Goal: Task Accomplishment & Management: Use online tool/utility

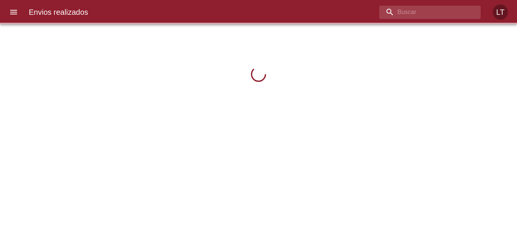
click at [426, 11] on input "buscar" at bounding box center [423, 12] width 89 height 13
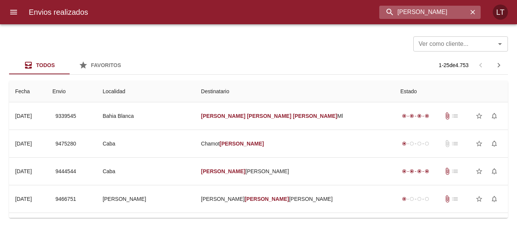
click at [454, 18] on input "andrea magali villanueva" at bounding box center [423, 12] width 89 height 13
paste input "silvina paola rios"
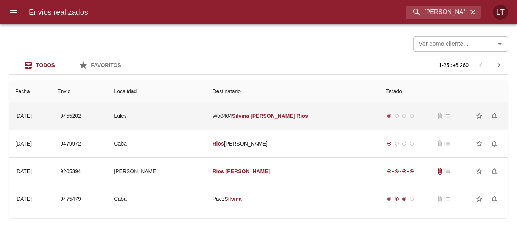
click at [206, 121] on td "Lules" at bounding box center [157, 115] width 98 height 27
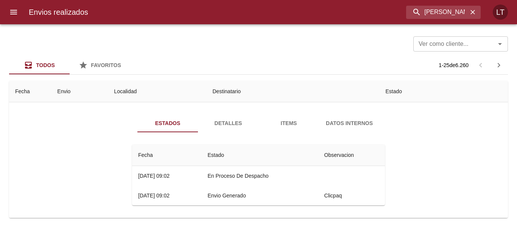
scroll to position [38, 0]
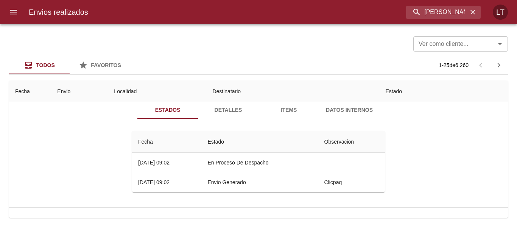
click at [232, 117] on button "Detalles" at bounding box center [228, 110] width 61 height 18
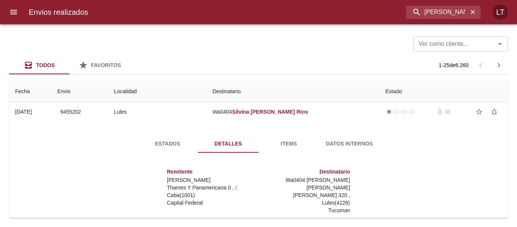
scroll to position [0, 0]
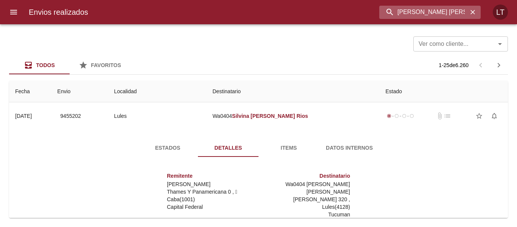
click at [429, 11] on input "silvina paola rios" at bounding box center [423, 12] width 89 height 13
click at [434, 11] on input "9455202" at bounding box center [423, 12] width 89 height 13
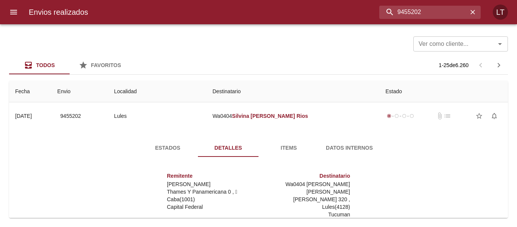
type input "9455202"
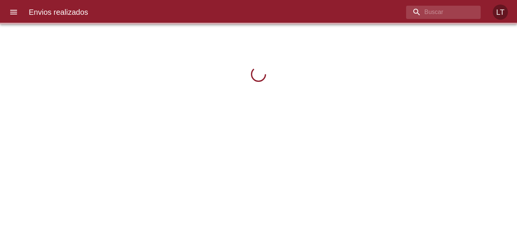
click at [19, 10] on button "menu" at bounding box center [14, 12] width 18 height 18
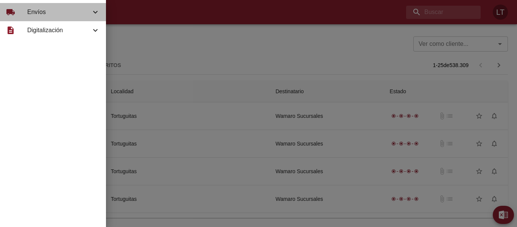
click at [39, 9] on span "Envíos" at bounding box center [59, 12] width 64 height 9
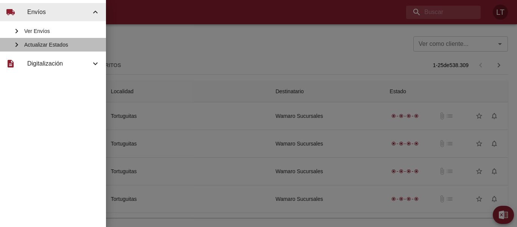
click at [57, 44] on span "Actualizar Estados" at bounding box center [62, 45] width 76 height 8
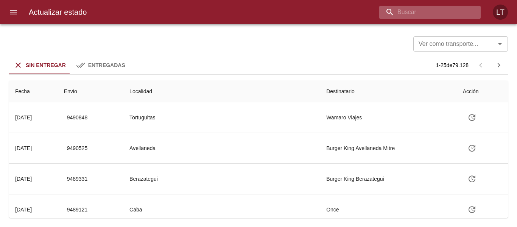
click at [422, 8] on input "buscar" at bounding box center [423, 12] width 89 height 13
type input "9455283"
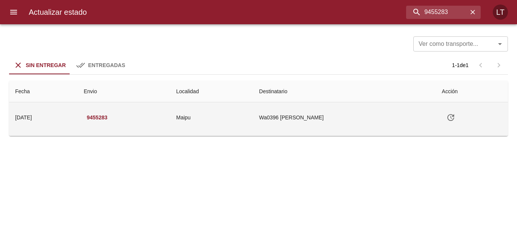
click at [455, 114] on icon "Tabla de envíos del cliente" at bounding box center [450, 117] width 9 height 9
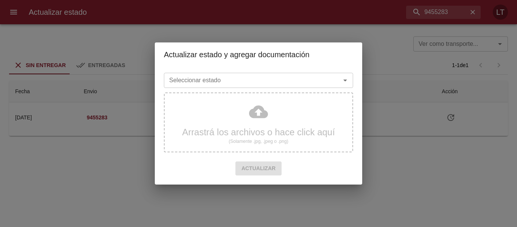
click at [277, 81] on input "Seleccionar estado" at bounding box center [247, 80] width 162 height 11
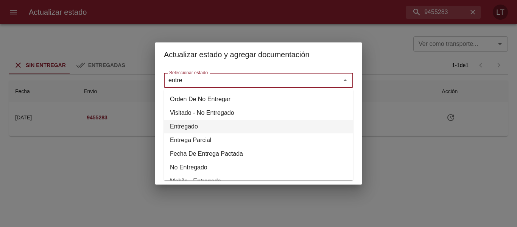
click at [207, 126] on li "Entregado" at bounding box center [258, 127] width 189 height 14
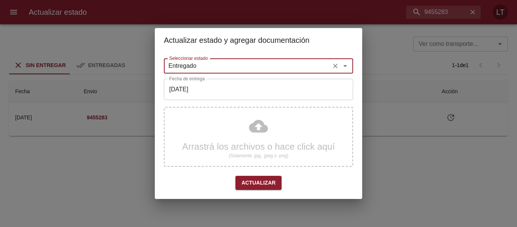
type input "Entregado"
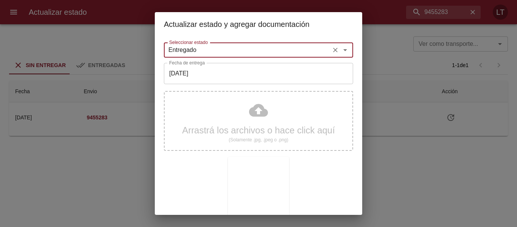
scroll to position [71, 0]
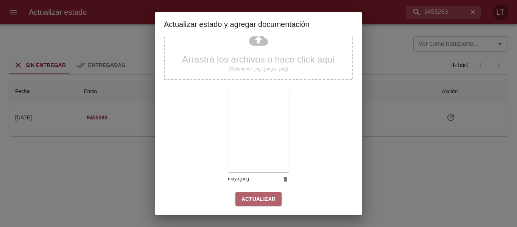
click at [266, 196] on span "Actualizar" at bounding box center [259, 198] width 34 height 9
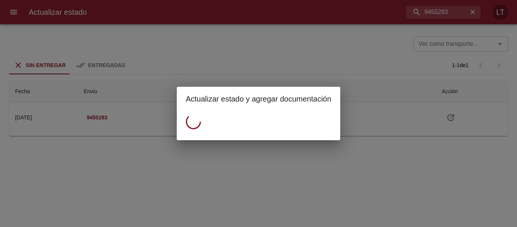
scroll to position [0, 0]
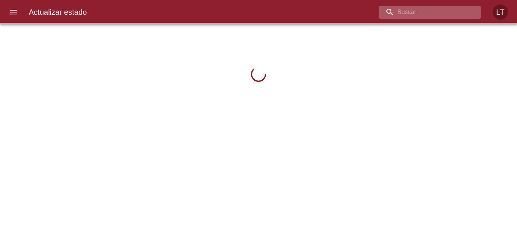
click at [431, 13] on input "buscar" at bounding box center [423, 12] width 89 height 13
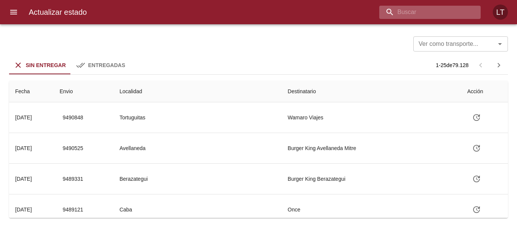
paste input "https://solares-de-la-bahia-villa.hotels-argentina.net/es/"
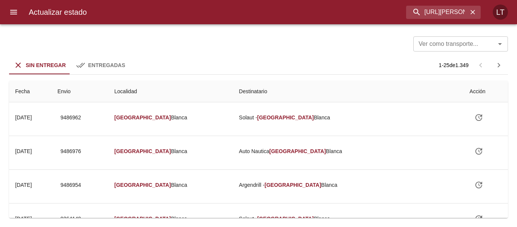
click at [446, 21] on div "Actualizar estado https://solares-de-la-bahia-villa.hotels-argentina.net/es/ LT" at bounding box center [258, 12] width 517 height 24
click at [450, 14] on input "https://solares-de-la-bahia-villa.hotels-argentina.net/es/" at bounding box center [423, 12] width 89 height 13
click at [449, 13] on input "https://solares-de-la-bahia-villa.hotels-argentina.net/es/" at bounding box center [423, 12] width 89 height 13
type input "9455283"
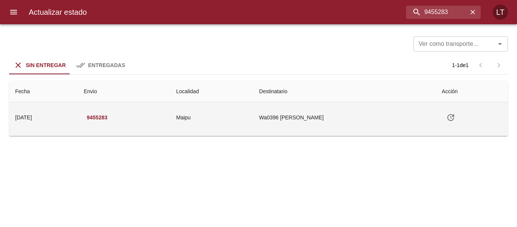
click at [446, 117] on td "Tabla de envíos del cliente" at bounding box center [472, 117] width 72 height 30
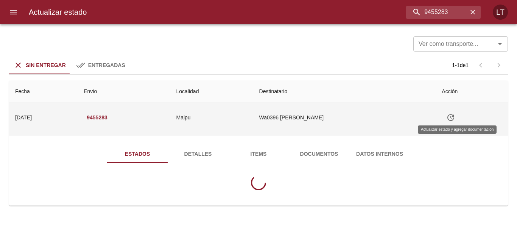
click at [454, 116] on icon "Tabla de envíos del cliente" at bounding box center [450, 117] width 9 height 9
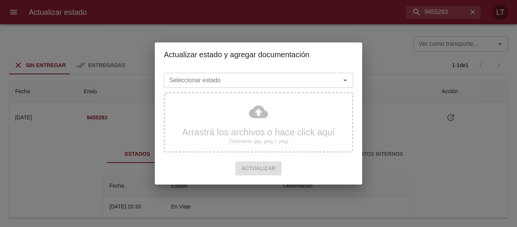
click at [305, 80] on input "Seleccionar estado" at bounding box center [247, 80] width 162 height 11
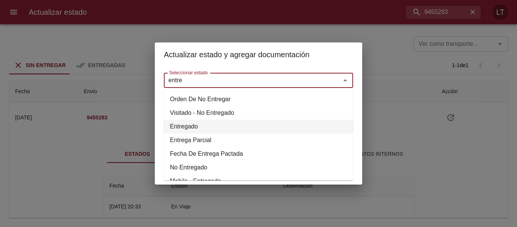
click at [200, 127] on li "Entregado" at bounding box center [258, 127] width 189 height 14
type input "Entregado"
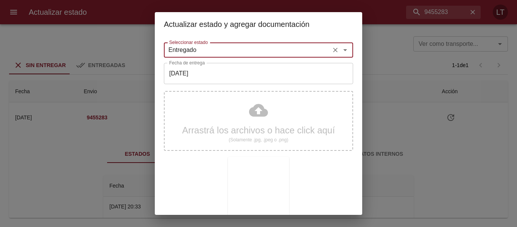
scroll to position [71, 0]
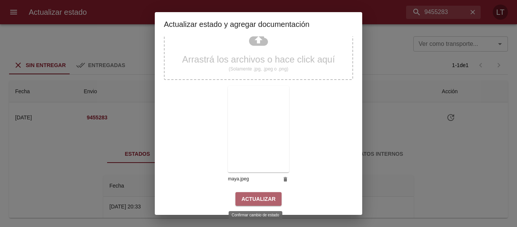
click at [264, 200] on span "Actualizar" at bounding box center [259, 198] width 34 height 9
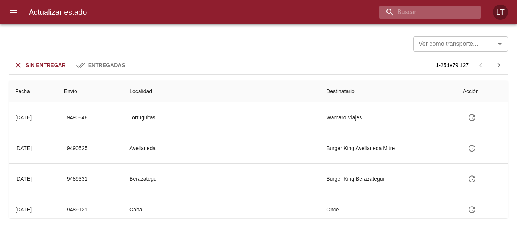
click at [429, 12] on input "buscar" at bounding box center [423, 12] width 89 height 13
type input "9457621"
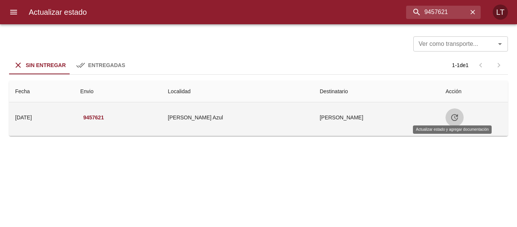
click at [452, 116] on icon "Tabla de envíos del cliente" at bounding box center [454, 117] width 9 height 9
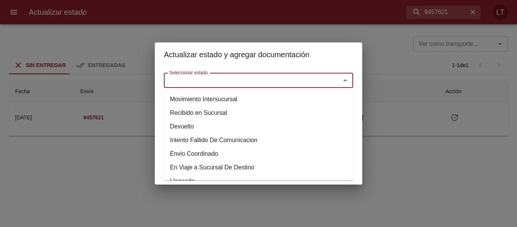
click at [300, 77] on input "Seleccionar estado" at bounding box center [247, 80] width 162 height 11
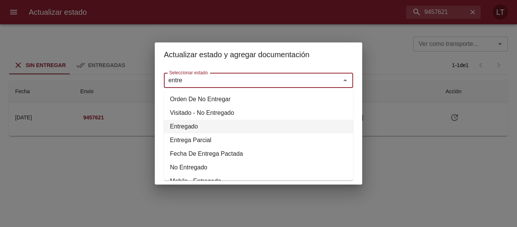
click at [192, 126] on li "Entregado" at bounding box center [258, 127] width 189 height 14
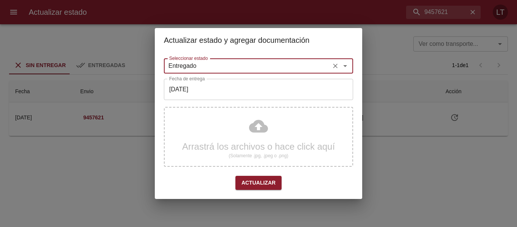
type input "Entregado"
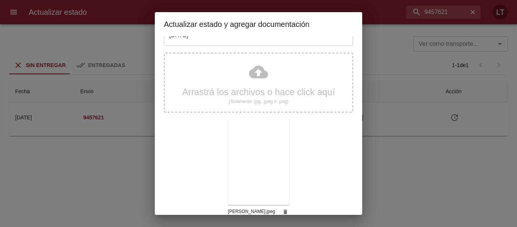
scroll to position [71, 0]
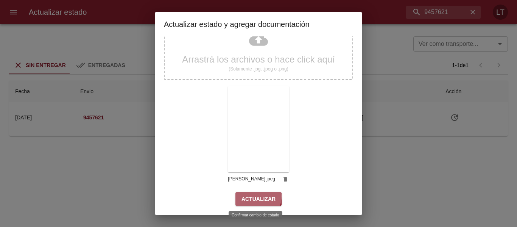
click at [250, 196] on span "Actualizar" at bounding box center [259, 198] width 34 height 9
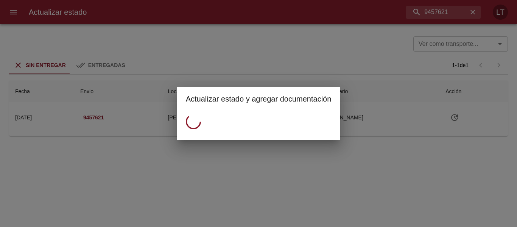
scroll to position [0, 0]
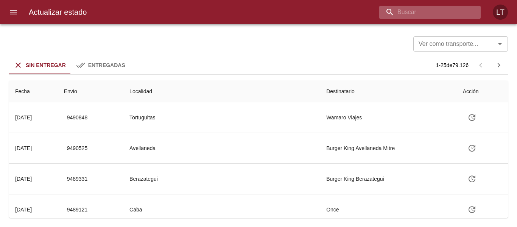
click at [432, 15] on input "buscar" at bounding box center [423, 12] width 89 height 13
type input "9432699"
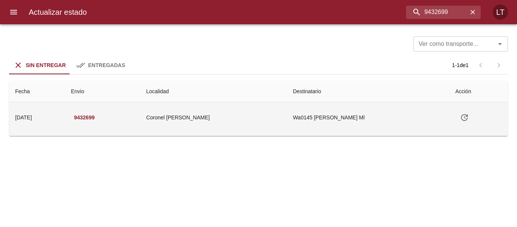
click at [460, 117] on icon "Tabla de envíos del cliente" at bounding box center [464, 117] width 9 height 9
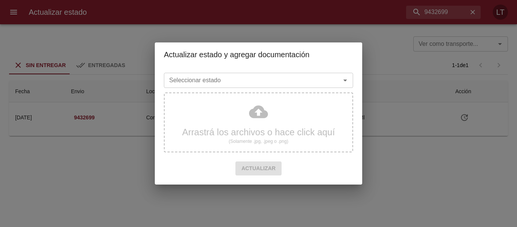
click at [265, 83] on input "Seleccionar estado" at bounding box center [247, 80] width 162 height 11
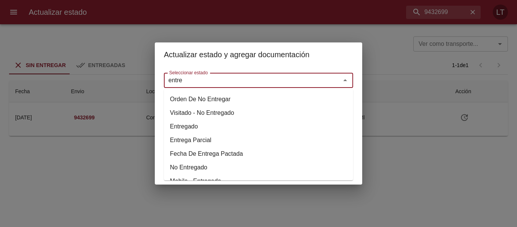
click at [188, 133] on li "Entregado" at bounding box center [258, 127] width 189 height 14
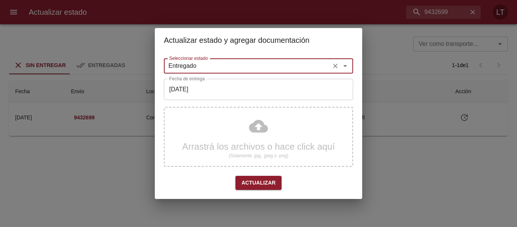
type input "Entregado"
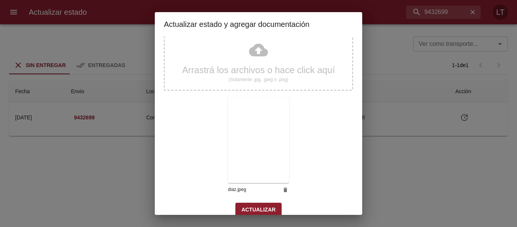
scroll to position [71, 0]
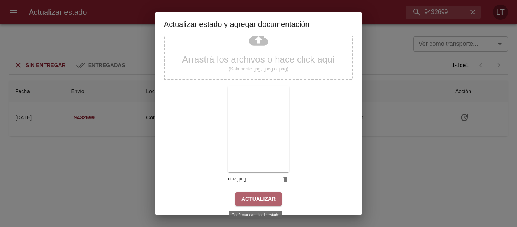
click at [265, 201] on span "Actualizar" at bounding box center [259, 198] width 34 height 9
